Goal: Transaction & Acquisition: Obtain resource

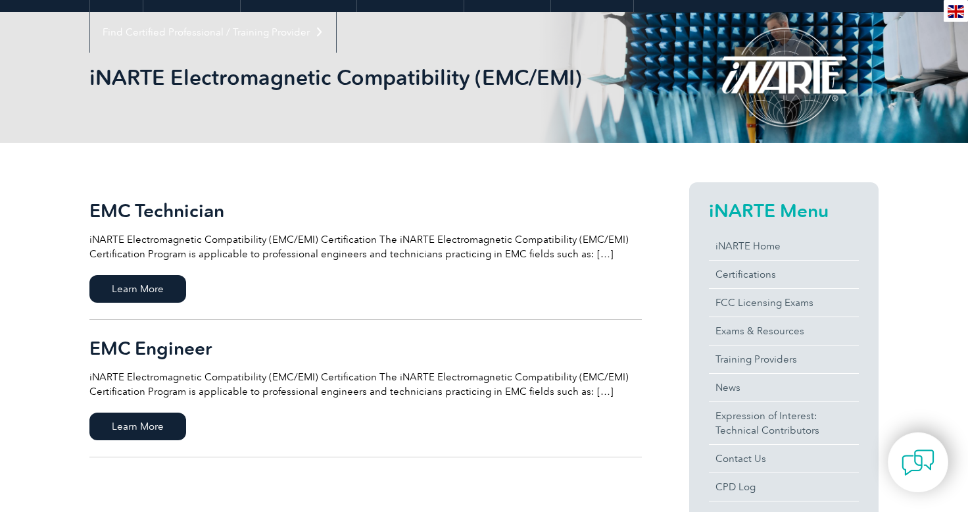
scroll to position [263, 0]
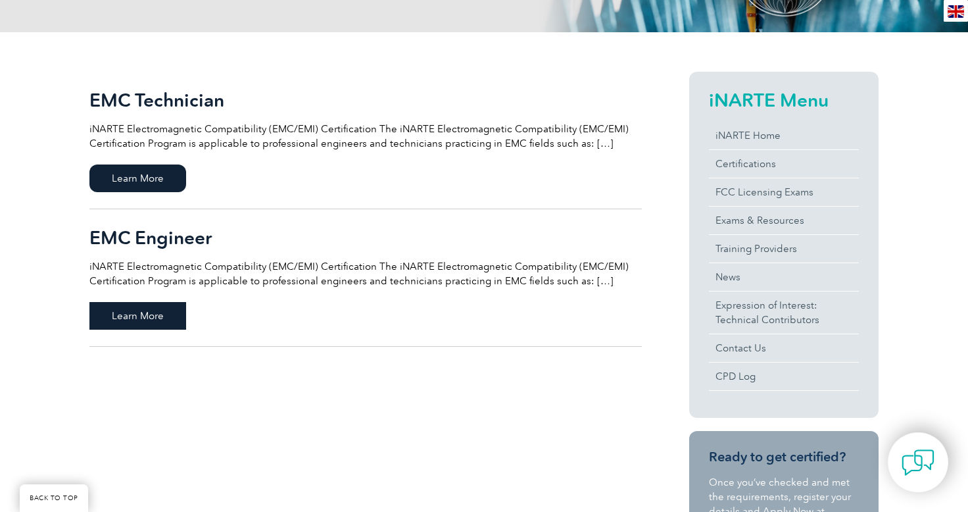
click at [162, 320] on span "Learn More" at bounding box center [137, 316] width 97 height 28
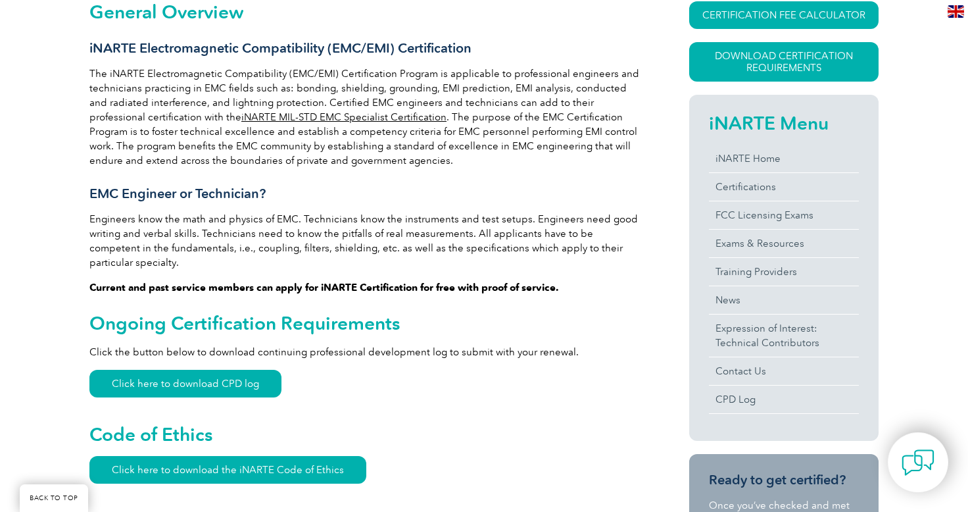
scroll to position [329, 0]
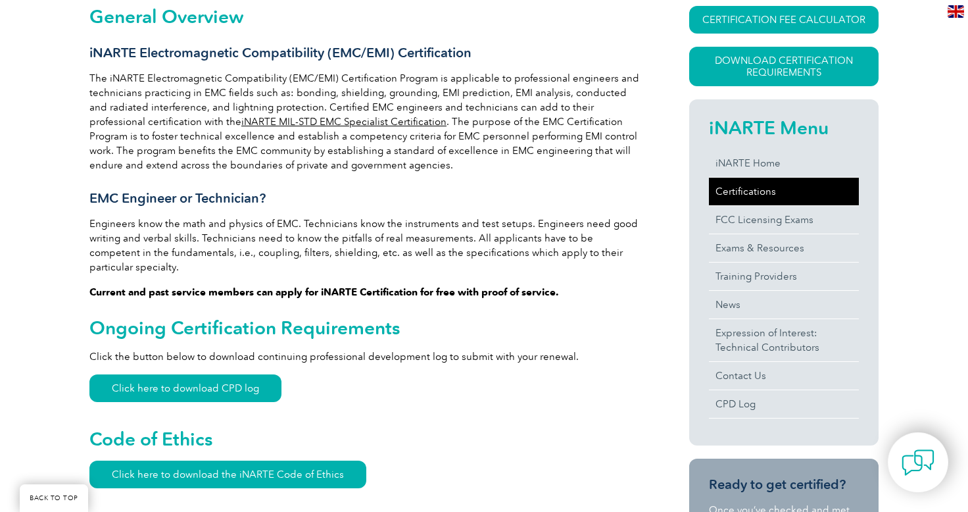
click at [749, 189] on link "Certifications" at bounding box center [784, 192] width 150 height 28
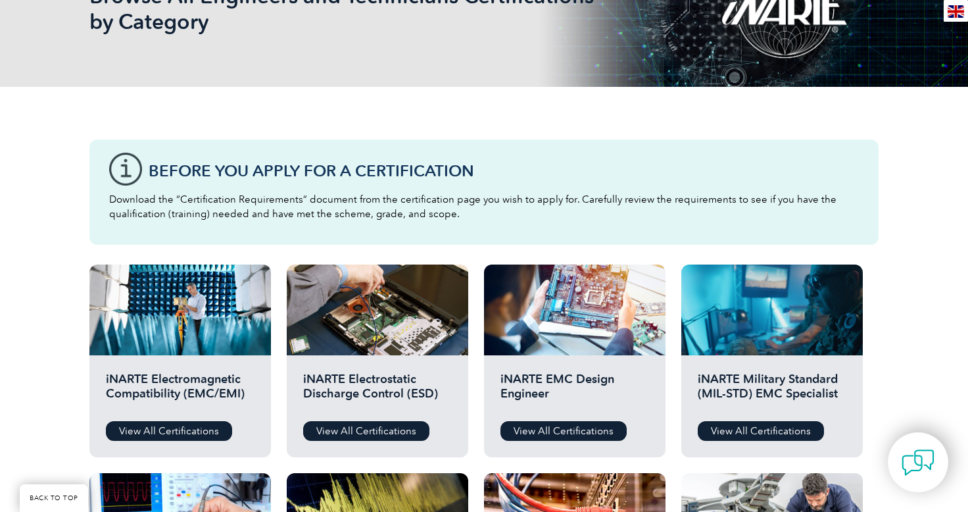
scroll to position [263, 0]
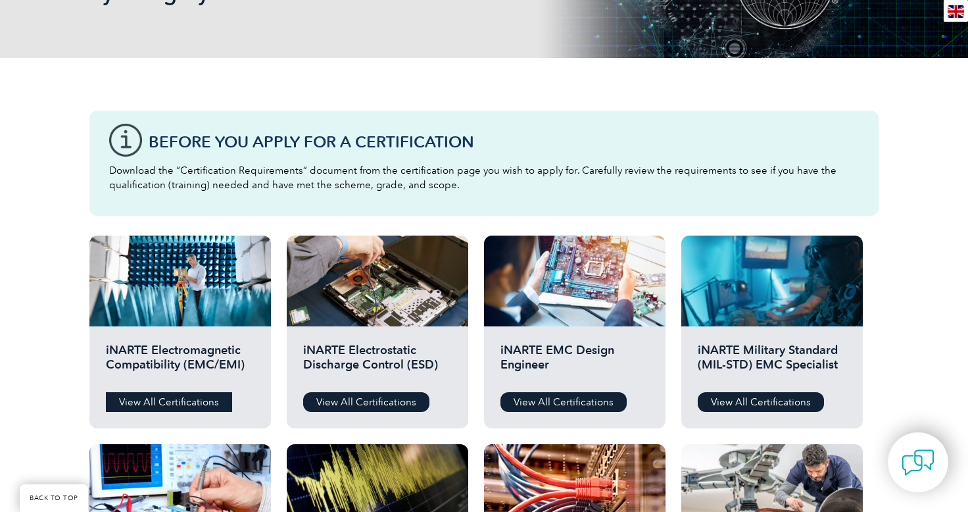
click at [149, 401] on link "View All Certifications" at bounding box center [169, 402] width 126 height 20
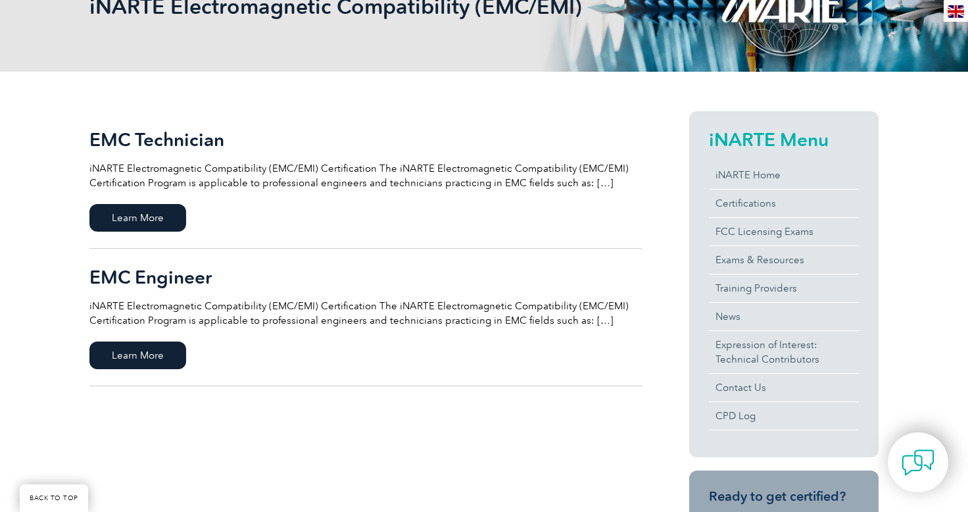
scroll to position [263, 0]
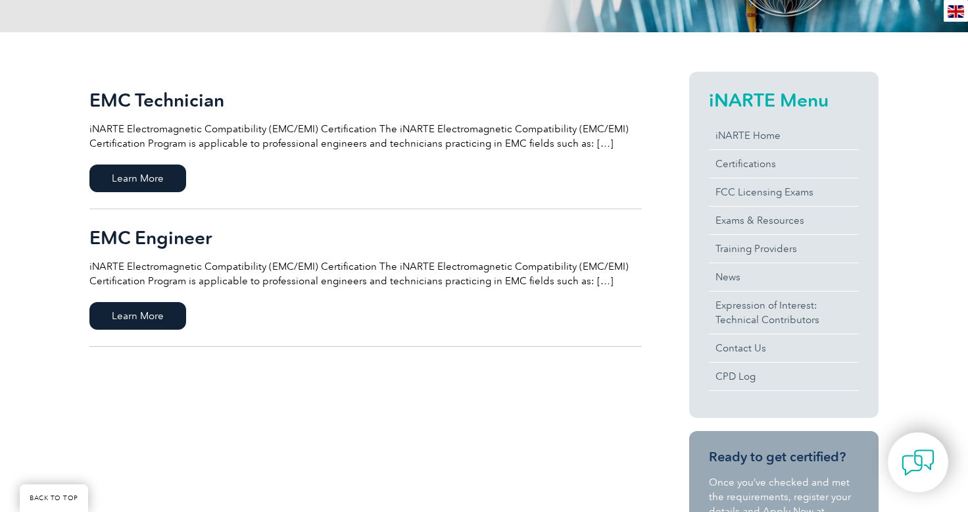
click at [172, 239] on h2 "EMC Engineer" at bounding box center [365, 237] width 552 height 21
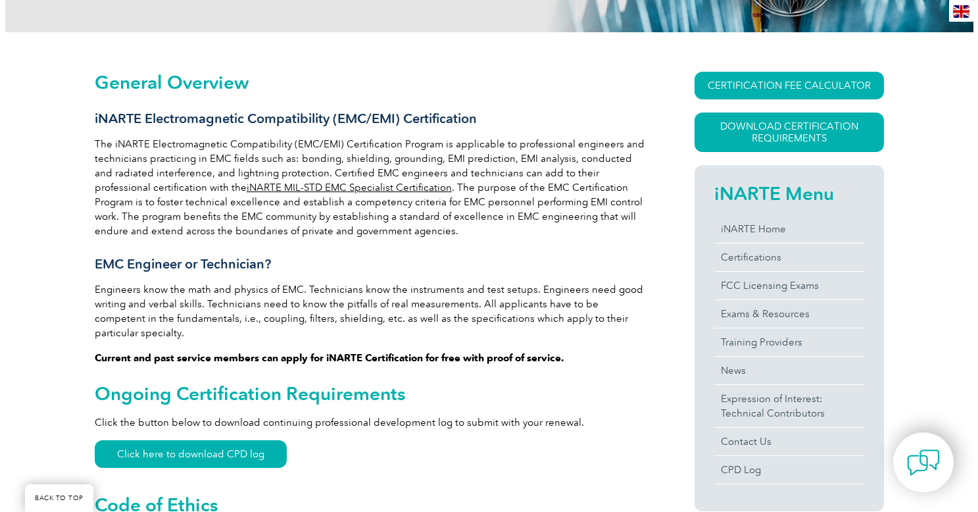
scroll to position [329, 0]
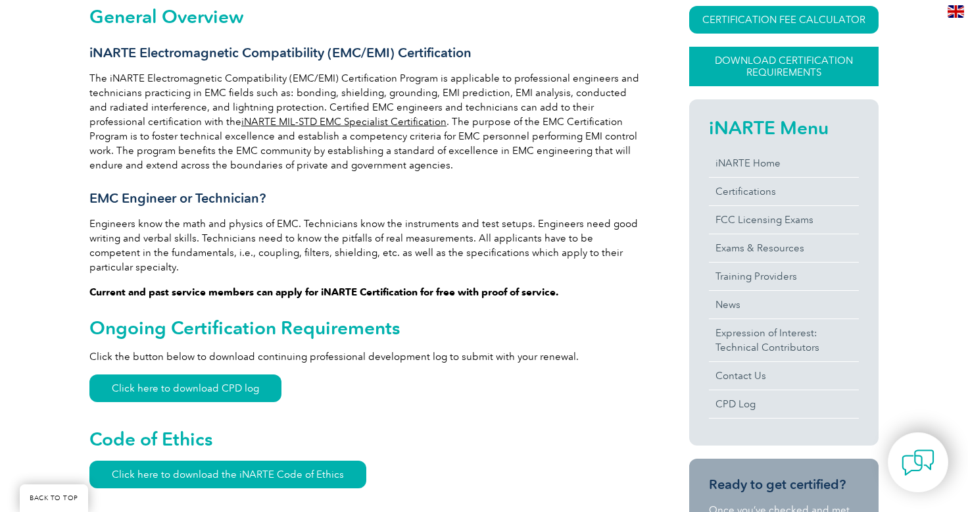
click at [750, 65] on link "Download Certification Requirements" at bounding box center [783, 66] width 189 height 39
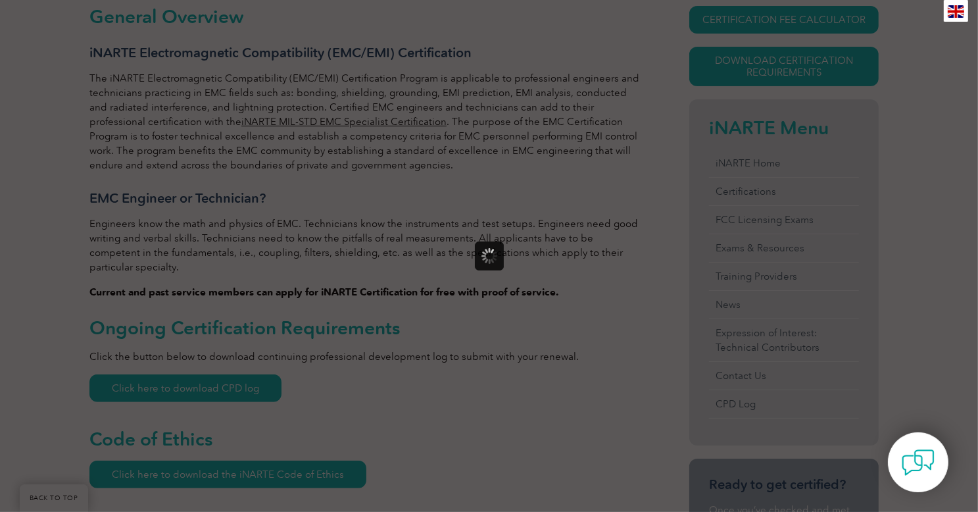
scroll to position [0, 0]
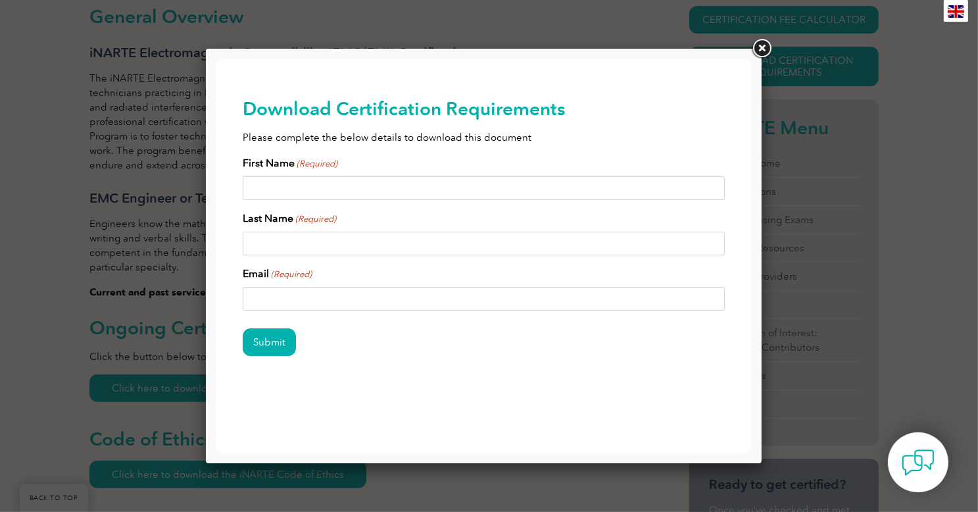
click at [289, 191] on input "First Name (Required)" at bounding box center [483, 188] width 483 height 24
type input "[PERSON_NAME]"
type input "[EMAIL_ADDRESS][DOMAIN_NAME]"
click at [271, 344] on input "Submit" at bounding box center [268, 341] width 53 height 28
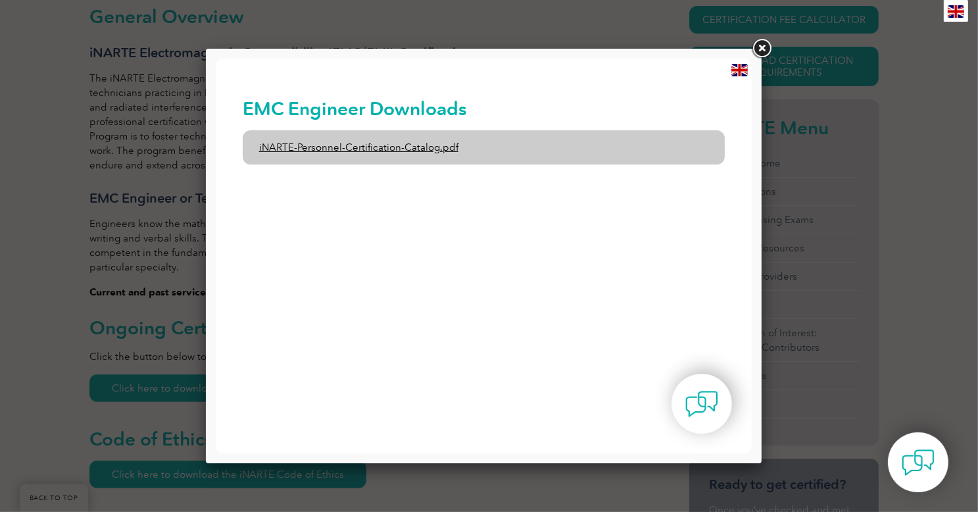
click at [370, 154] on link "iNARTE-Personnel-Certification-Catalog.pdf" at bounding box center [483, 147] width 483 height 34
